Goal: Find specific page/section: Find specific page/section

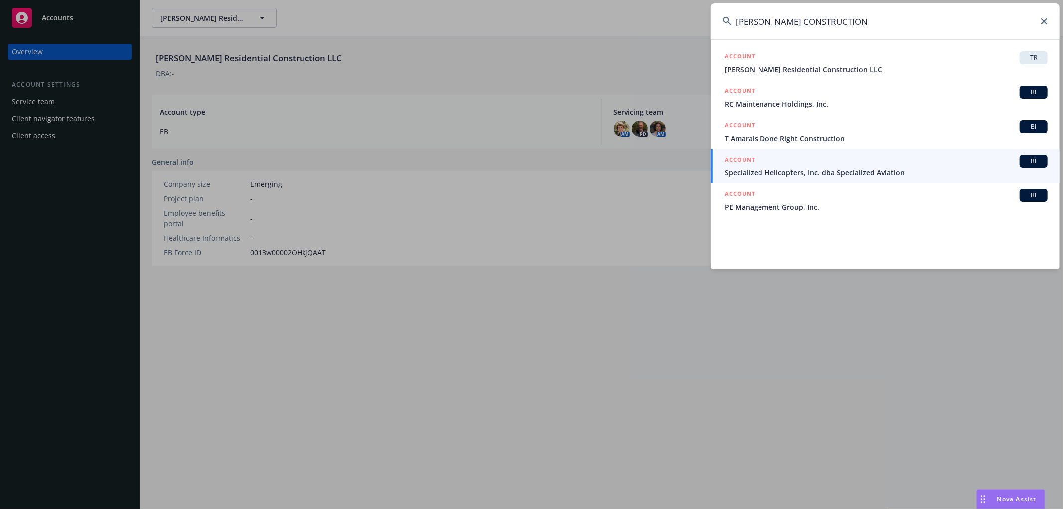
drag, startPoint x: 821, startPoint y: 21, endPoint x: 662, endPoint y: 10, distance: 159.9
click at [662, 10] on div "WRIGHT CONSTRUCTION ACCOUNT TR Wright Residential Construction LLC ACCOUNT BI R…" at bounding box center [531, 254] width 1063 height 509
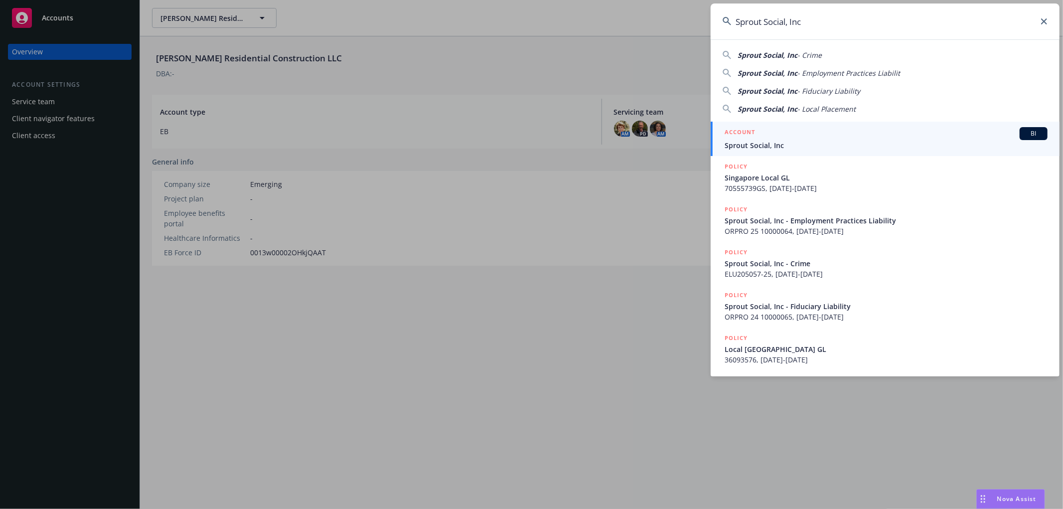
type input "Sprout Social, Inc"
click at [757, 141] on span "Sprout Social, Inc" at bounding box center [886, 145] width 323 height 10
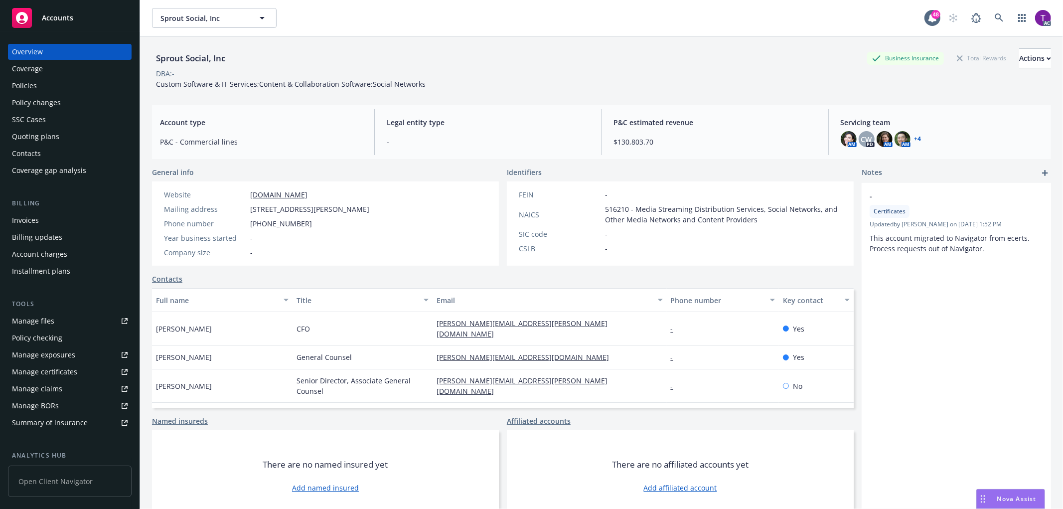
click at [39, 216] on div "Invoices" at bounding box center [70, 220] width 116 height 16
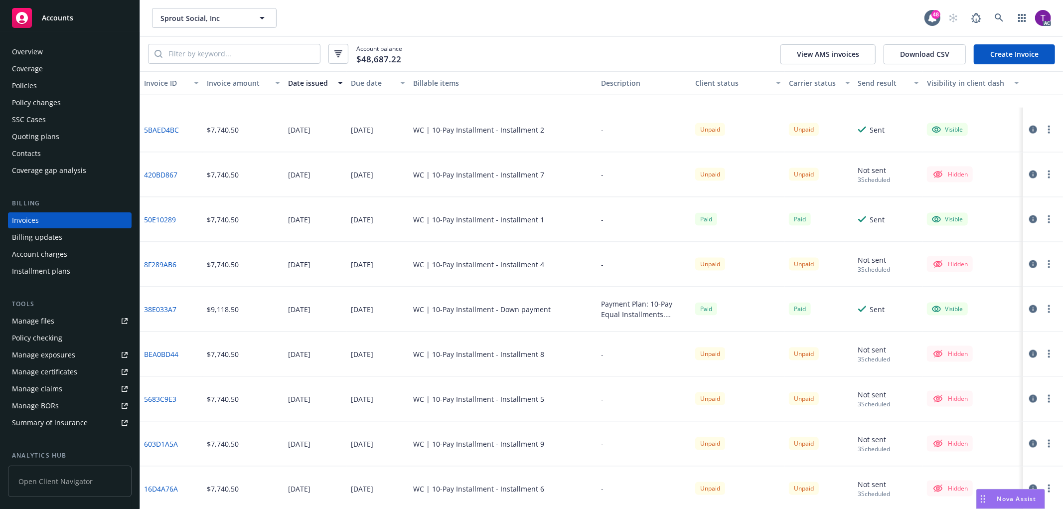
scroll to position [1245, 0]
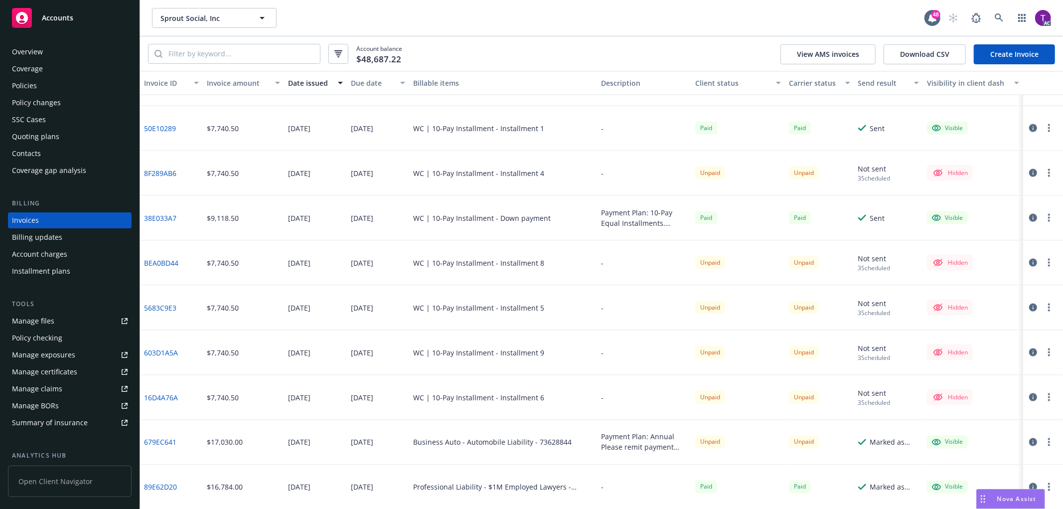
click at [41, 51] on div "Overview" at bounding box center [27, 52] width 31 height 16
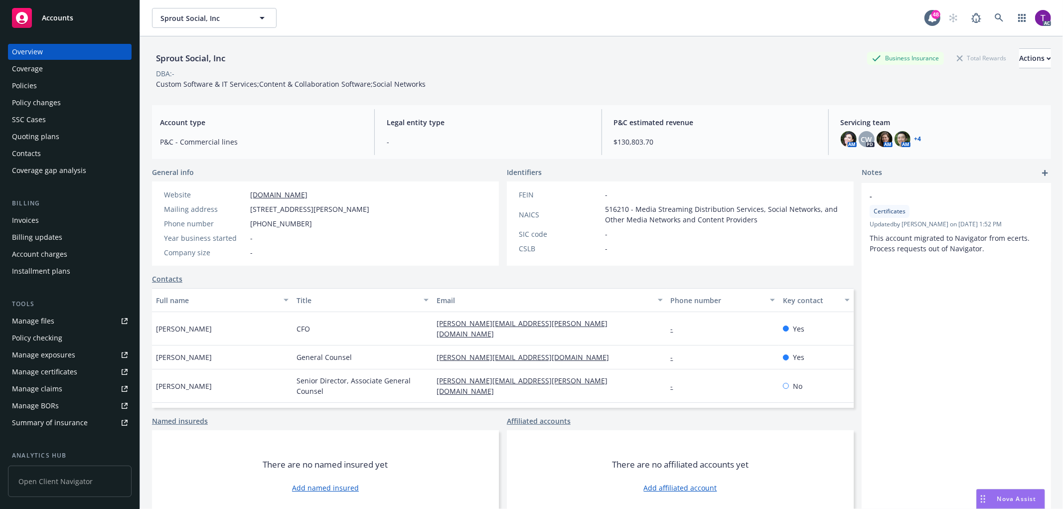
click at [915, 138] on link "+ 4" at bounding box center [918, 139] width 7 height 6
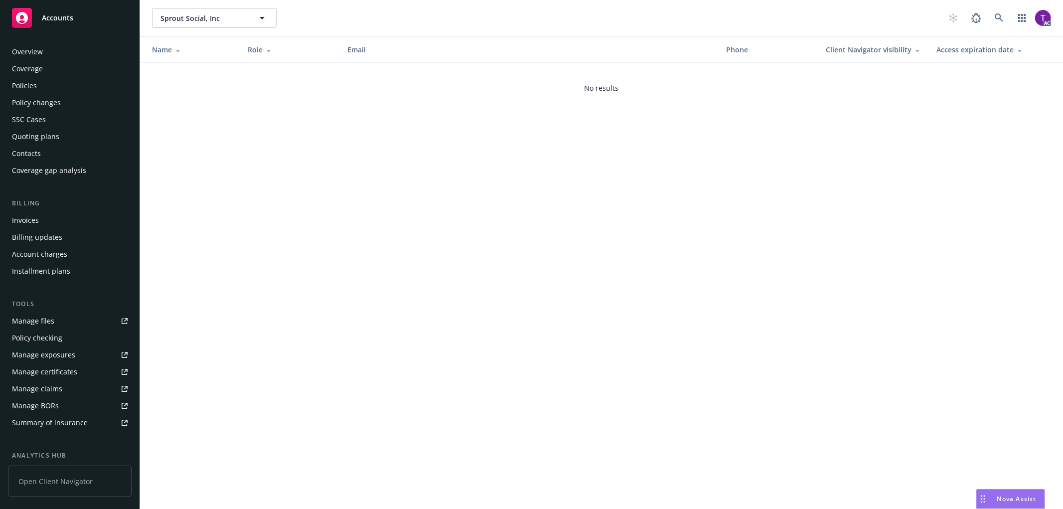
scroll to position [141, 0]
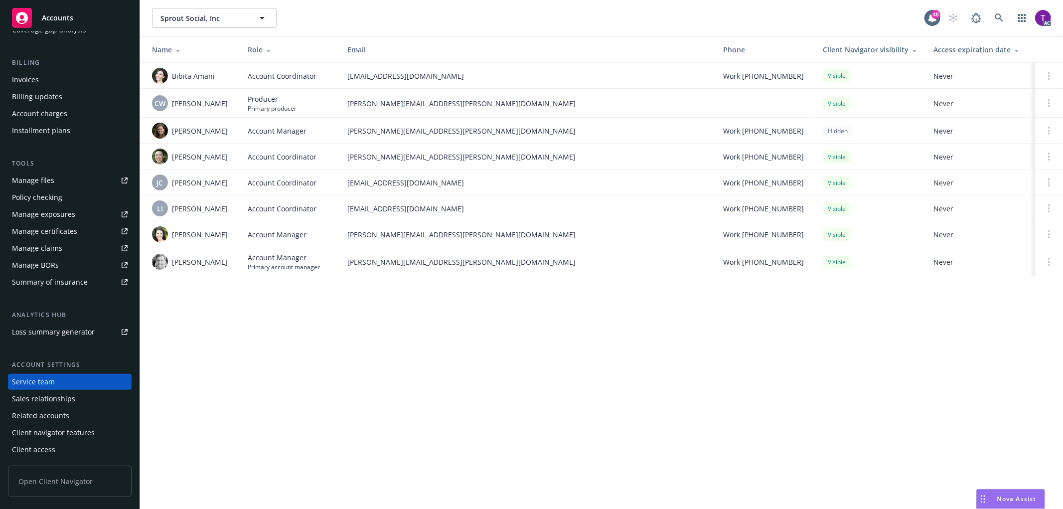
click at [231, 366] on div "Sprout Social, Inc Sprout Social, Inc 48 AC Name Role Email Phone Client Naviga…" at bounding box center [601, 254] width 923 height 509
click at [48, 181] on div "Manage files" at bounding box center [33, 180] width 42 height 16
click at [81, 81] on div "Invoices" at bounding box center [70, 80] width 116 height 16
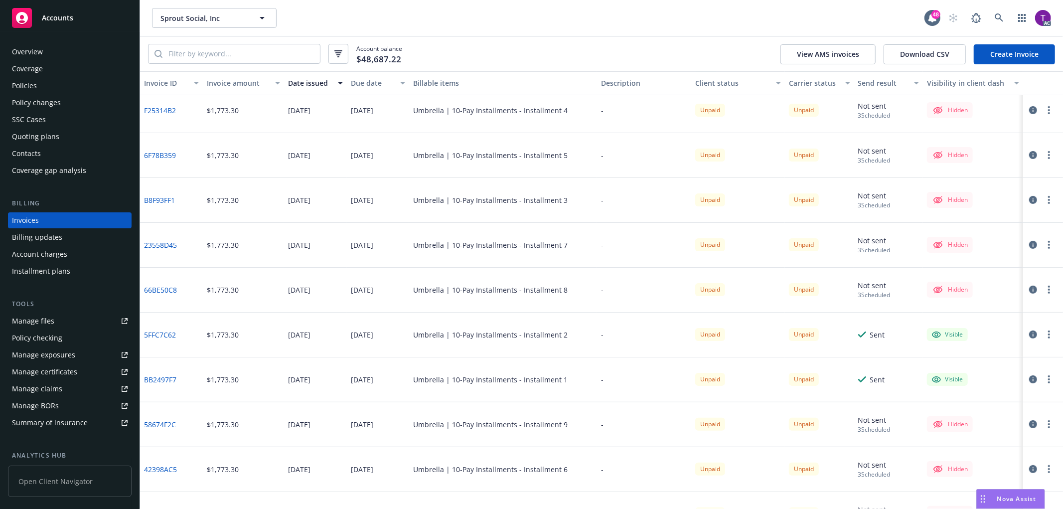
scroll to position [209, 0]
